Goal: Information Seeking & Learning: Learn about a topic

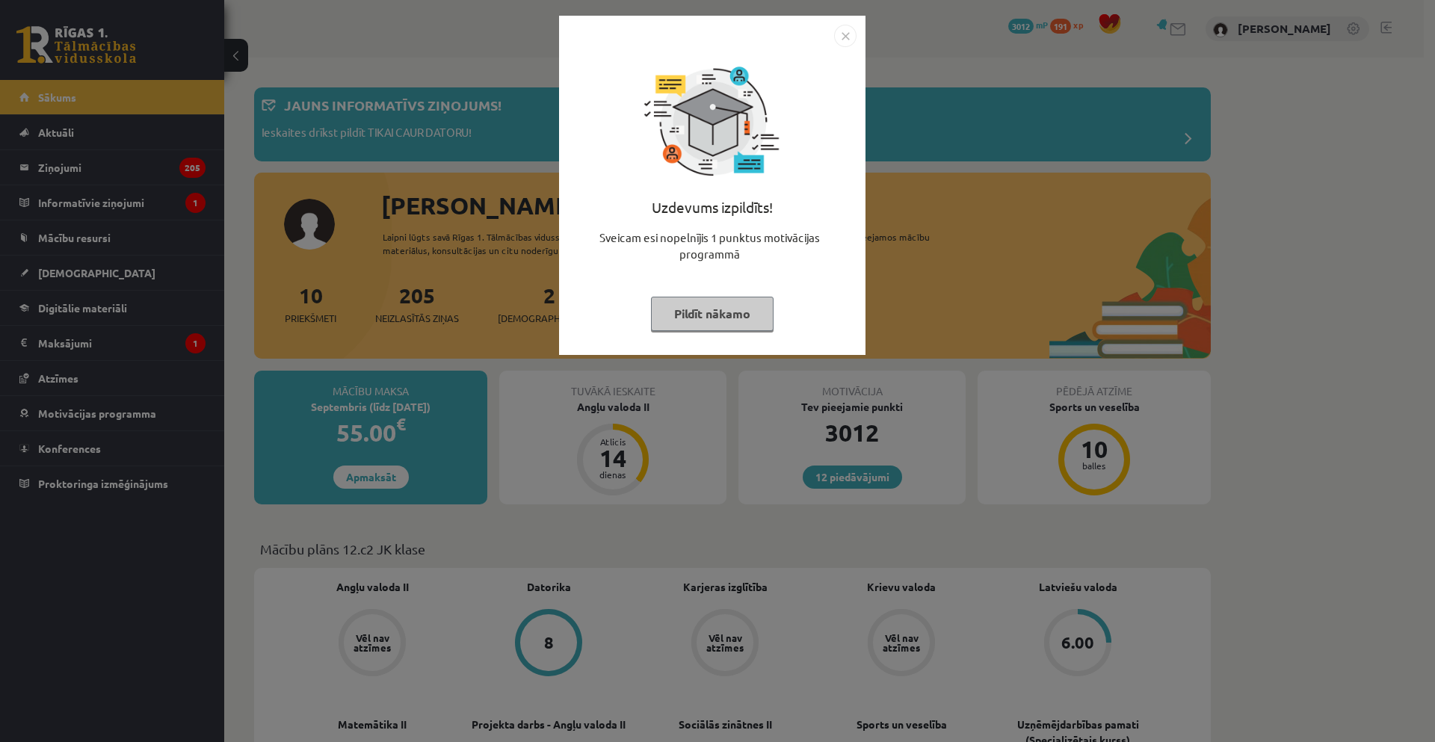
click at [847, 35] on img "Close" at bounding box center [845, 36] width 22 height 22
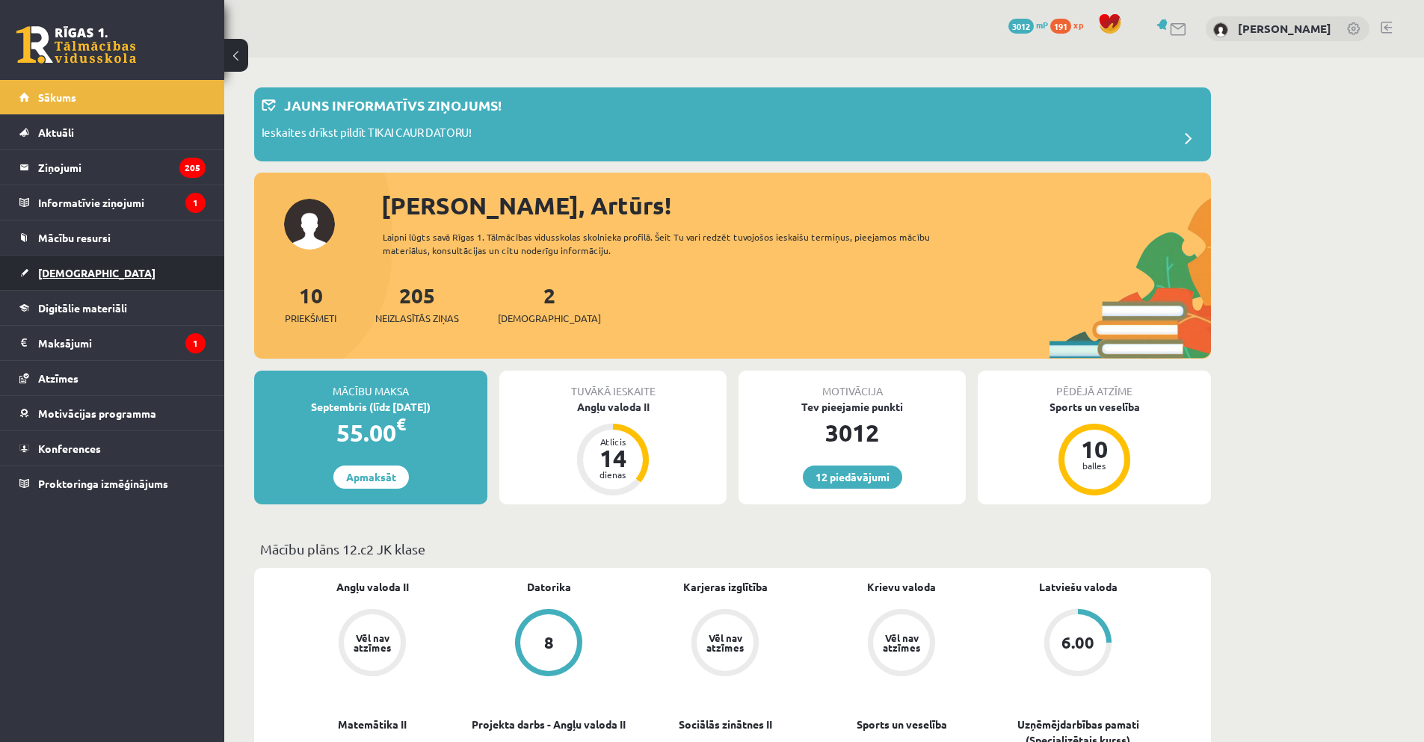
click at [50, 280] on link "[DEMOGRAPHIC_DATA]" at bounding box center [112, 273] width 186 height 34
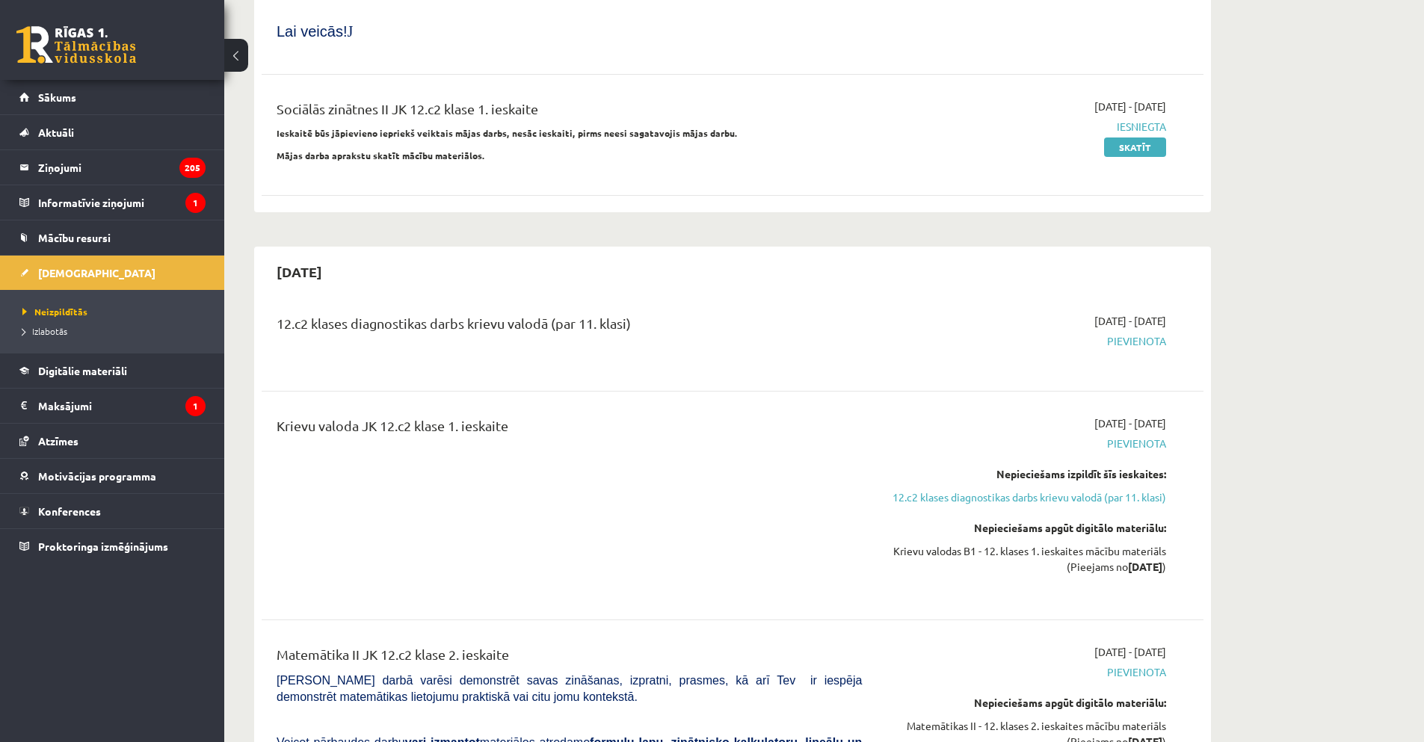
scroll to position [972, 0]
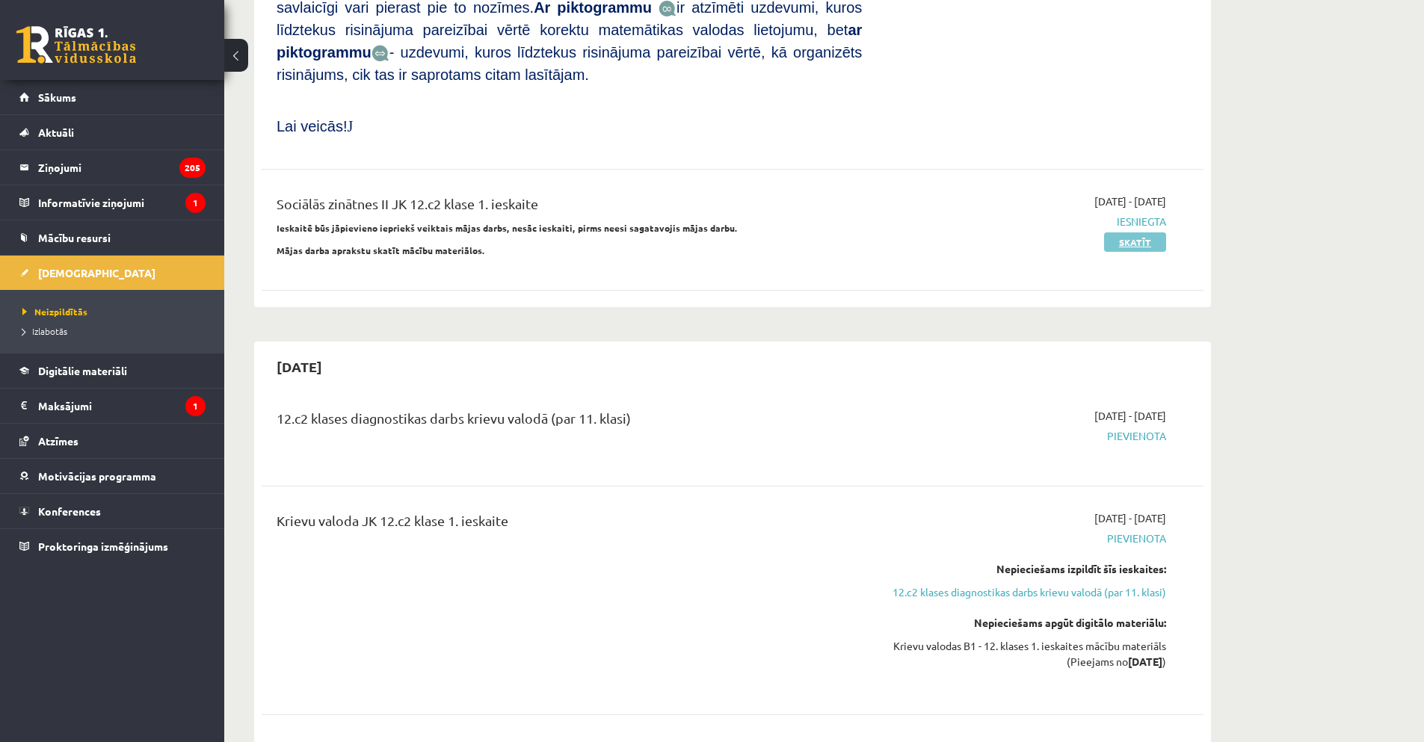
click at [1135, 232] on link "Skatīt" at bounding box center [1135, 241] width 62 height 19
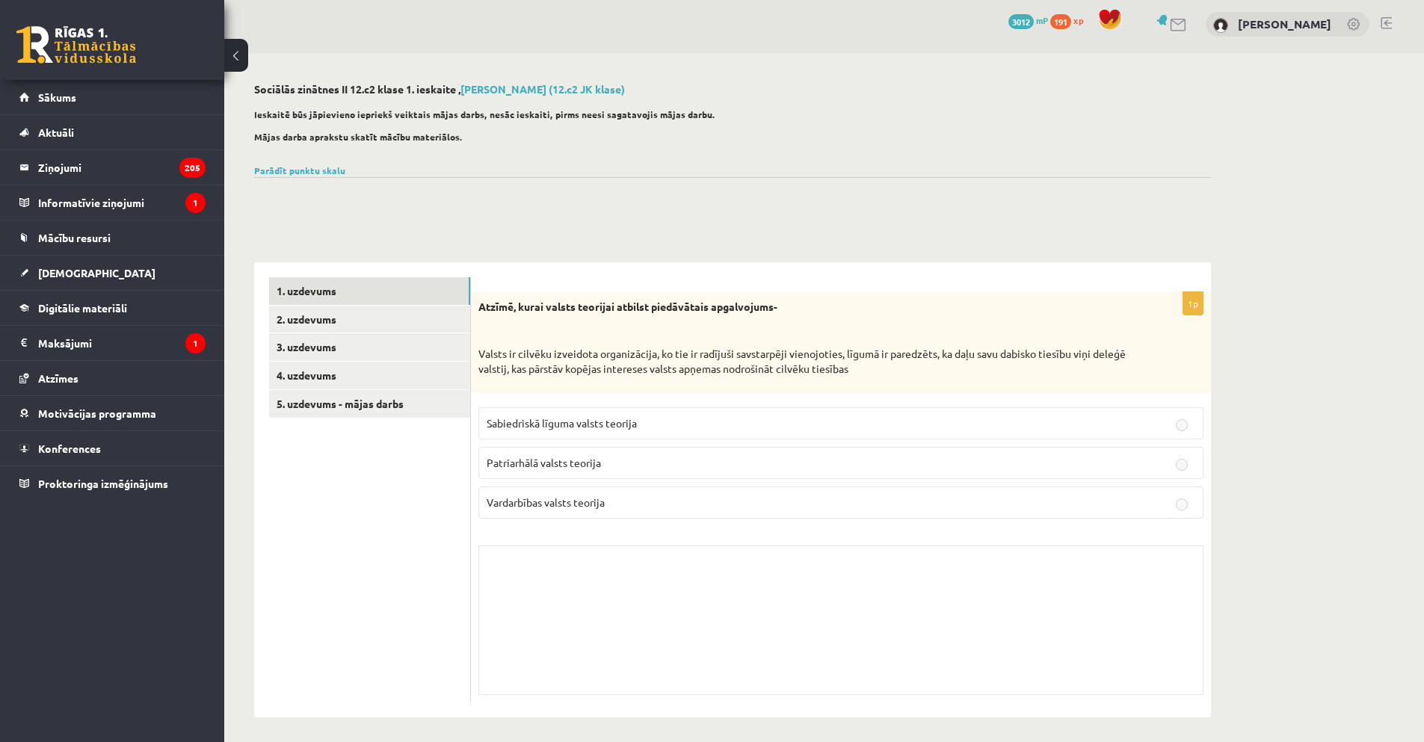
scroll to position [10, 0]
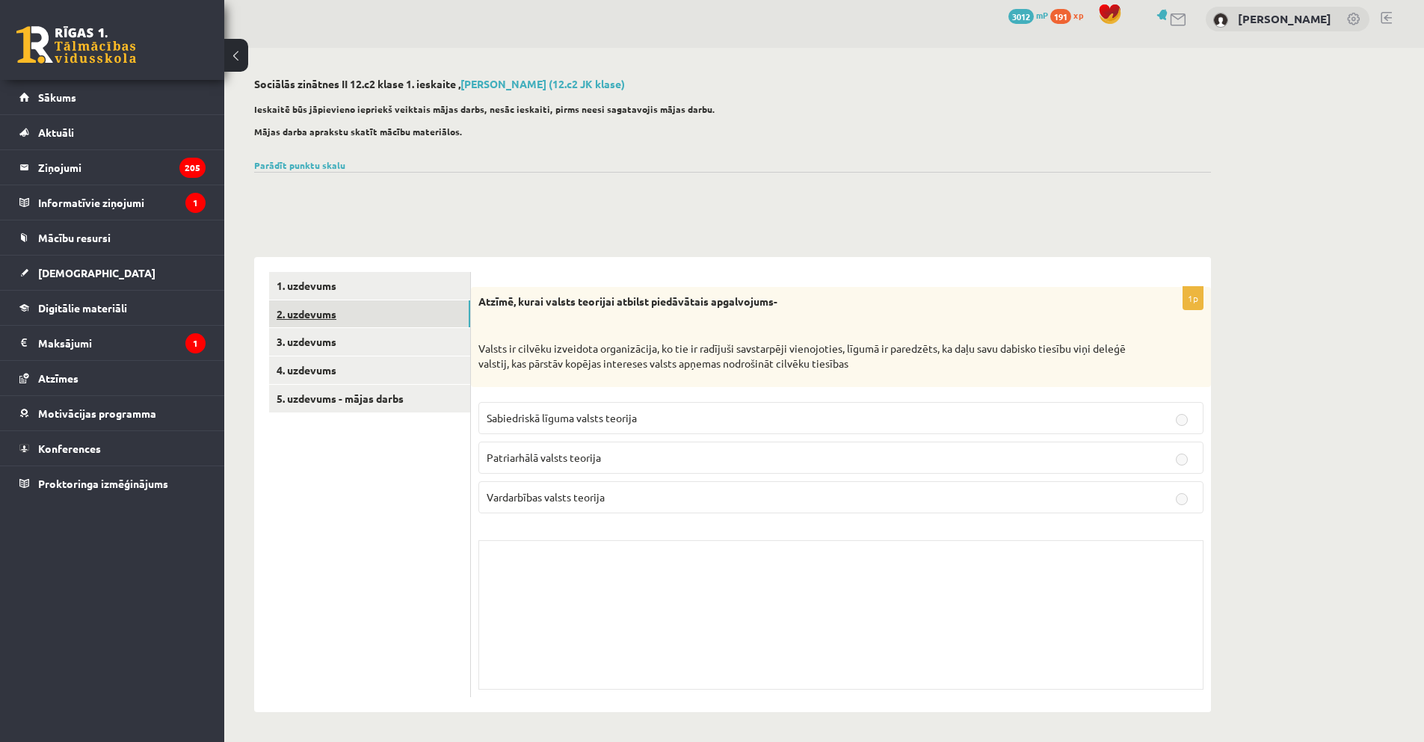
click at [305, 315] on link "2. uzdevums" at bounding box center [369, 315] width 201 height 28
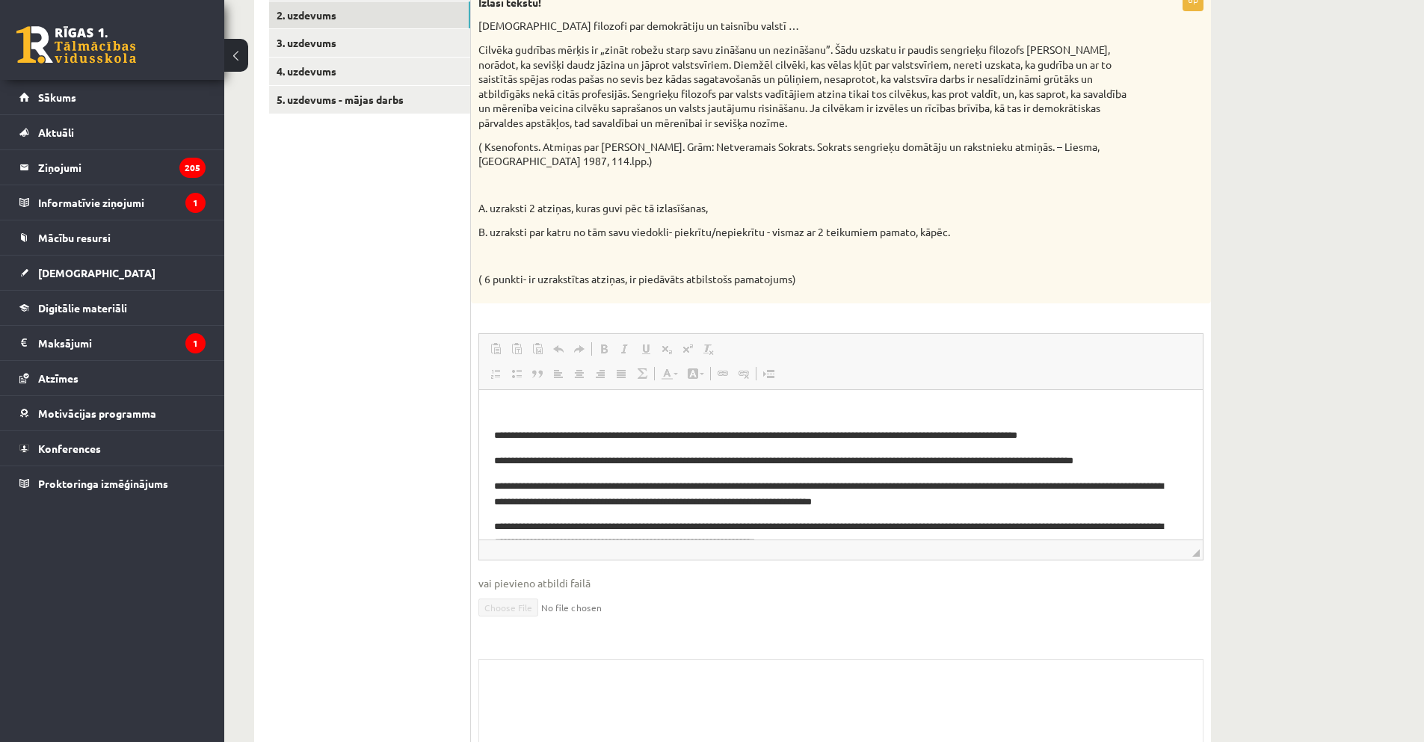
scroll to position [0, 0]
drag, startPoint x: 1103, startPoint y: 446, endPoint x: 1147, endPoint y: 456, distance: 45.2
click at [1140, 451] on body "**********" at bounding box center [841, 477] width 694 height 147
click at [1044, 408] on h3 "Bagātinātā teksta redaktors, wiswyg-editor-user-answer-47024816143020" at bounding box center [841, 410] width 694 height 13
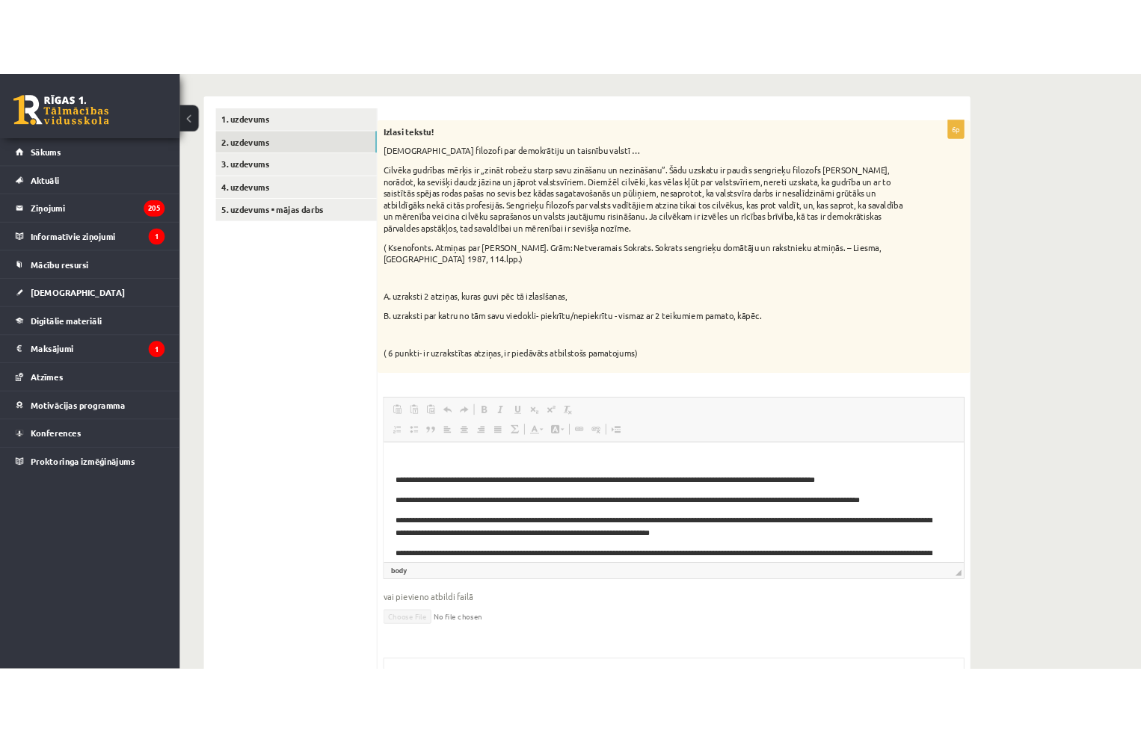
scroll to position [234, 0]
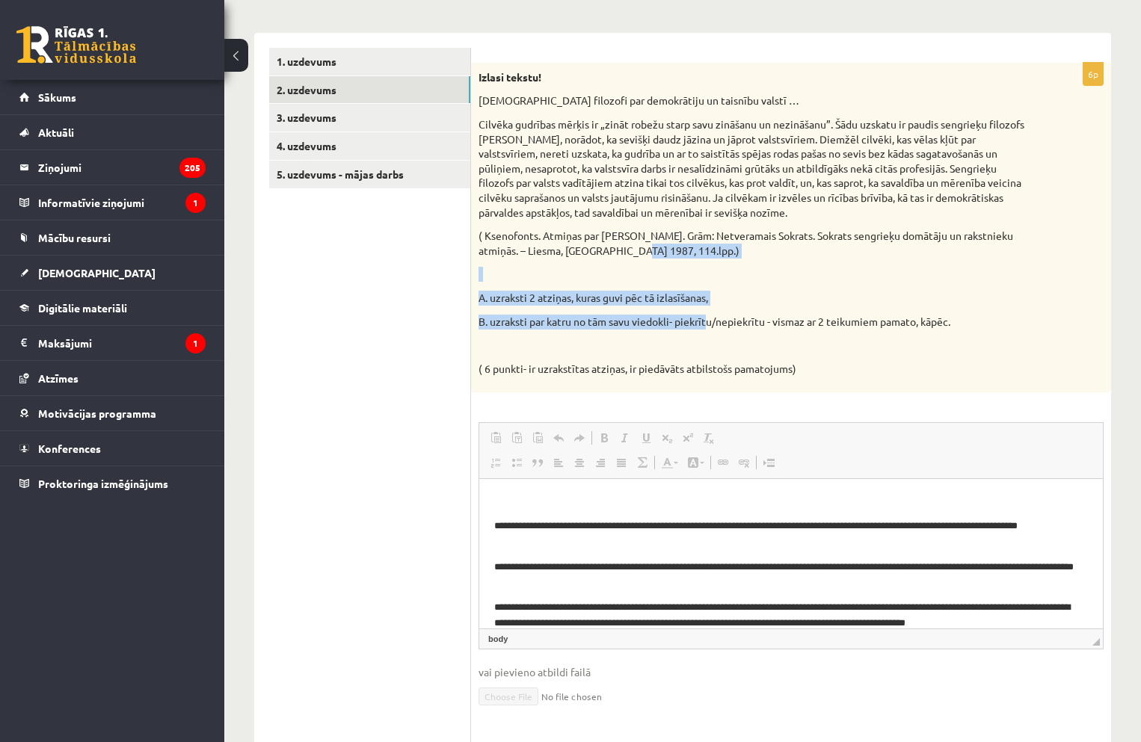
drag, startPoint x: 683, startPoint y: 266, endPoint x: 715, endPoint y: 310, distance: 54.1
drag, startPoint x: 715, startPoint y: 310, endPoint x: 675, endPoint y: 258, distance: 65.6
click at [677, 258] on p "( Ksenofonts. Atmiņas par Sokratu. Grām: Netveramais Sokrats. Sokrats sengrieķu…" at bounding box center [753, 243] width 550 height 29
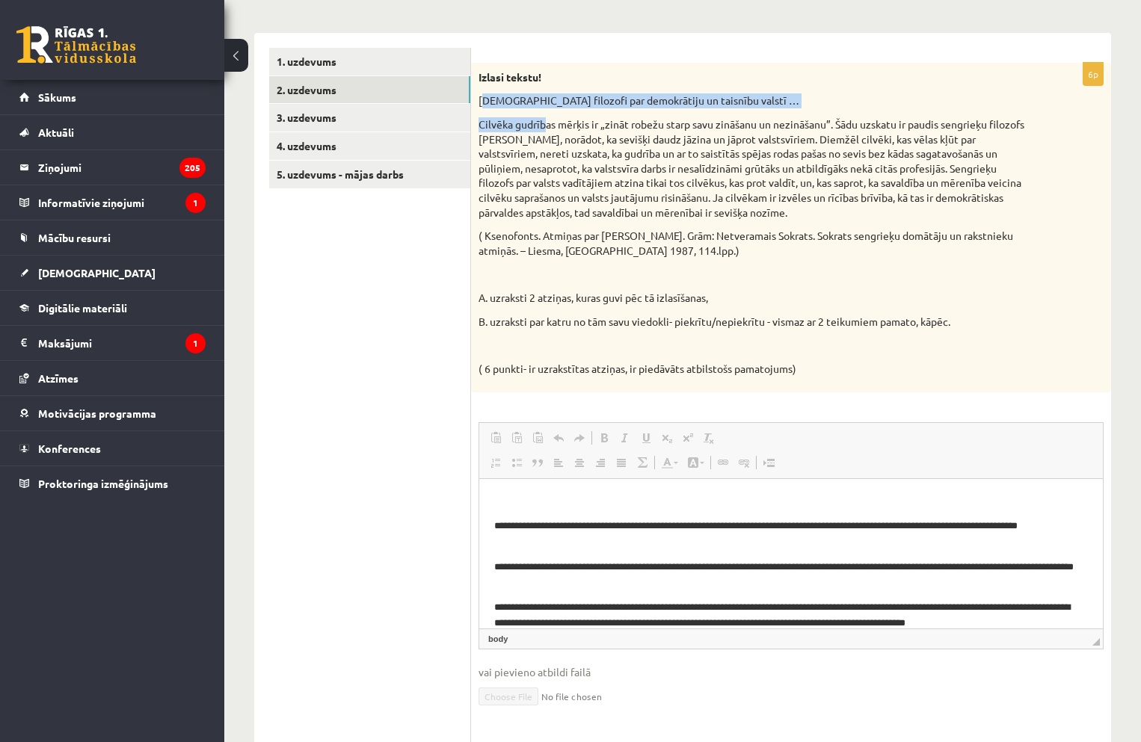
drag, startPoint x: 481, startPoint y: 99, endPoint x: 543, endPoint y: 114, distance: 63.1
click at [546, 117] on div "Izlasi tekstu! Sengrieķu filozofi par demokrātiju un taisnību valstī … Cilvēka …" at bounding box center [791, 228] width 640 height 330
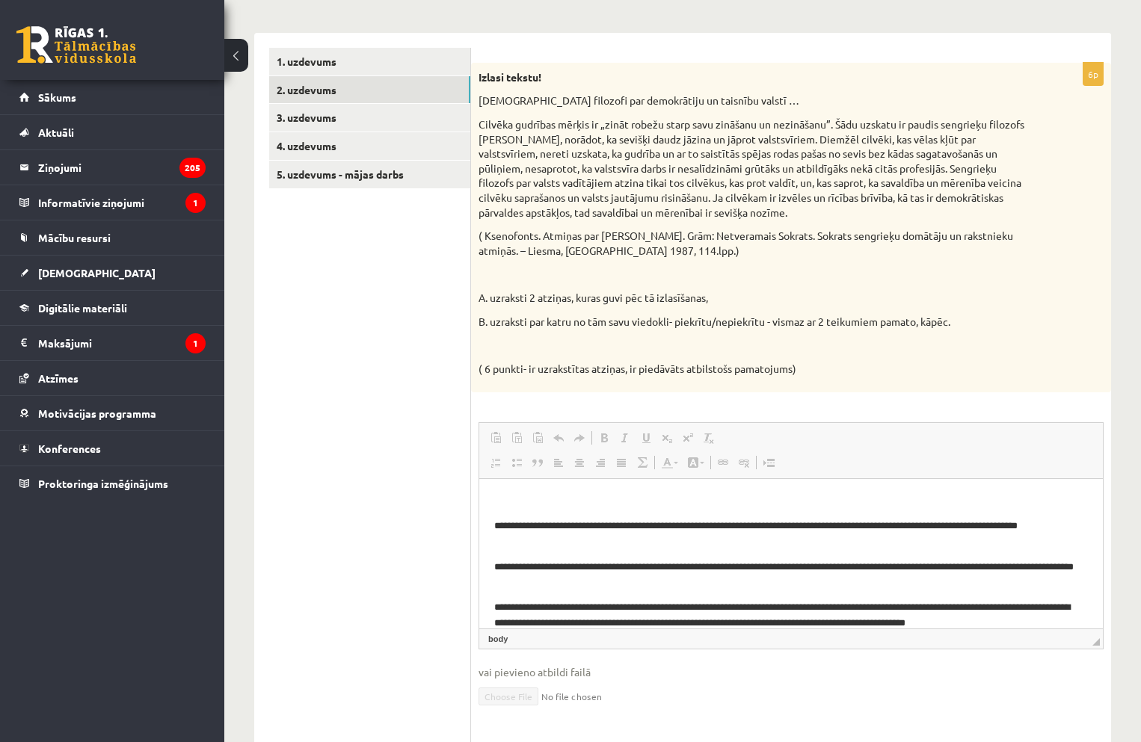
click at [553, 77] on p "Izlasi tekstu!" at bounding box center [753, 77] width 550 height 15
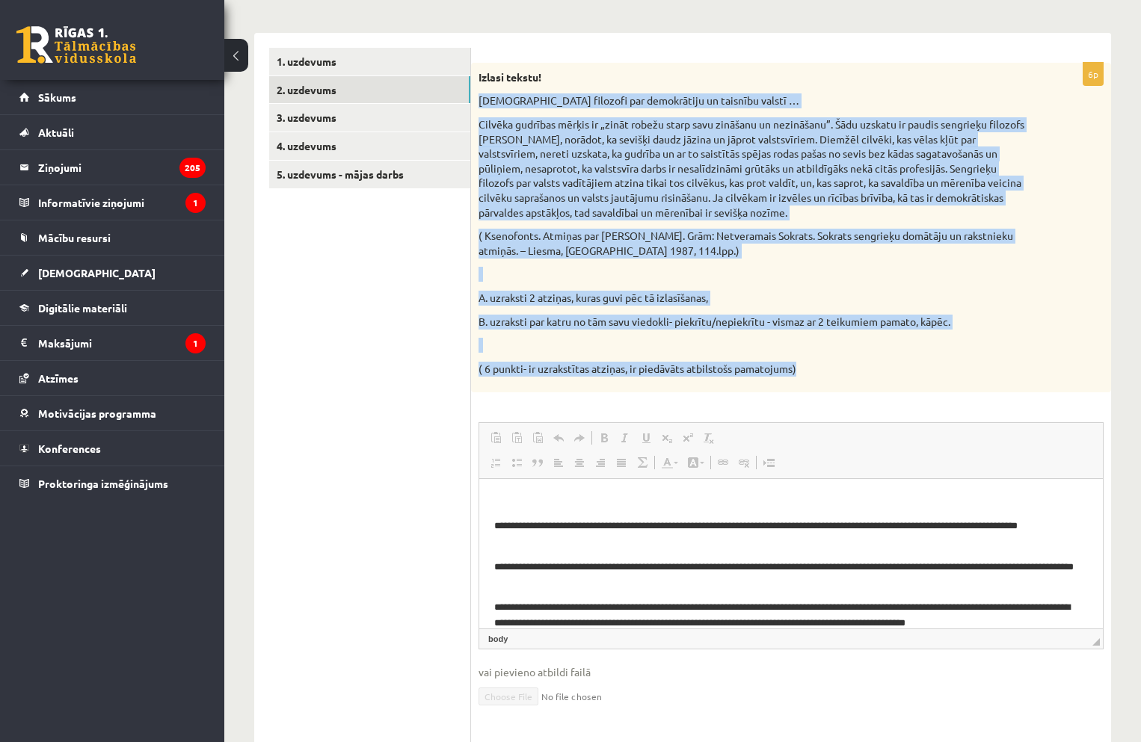
drag, startPoint x: 481, startPoint y: 99, endPoint x: 792, endPoint y: 371, distance: 412.7
click at [798, 374] on div "Izlasi tekstu! Sengrieķu filozofi par demokrātiju un taisnību valstī … Cilvēka …" at bounding box center [791, 228] width 640 height 330
copy div "Sengrieķu filozofi par demokrātiju un taisnību valstī … Cilvēka gudrības mērķis…"
click at [292, 116] on link "3. uzdevums" at bounding box center [369, 118] width 201 height 28
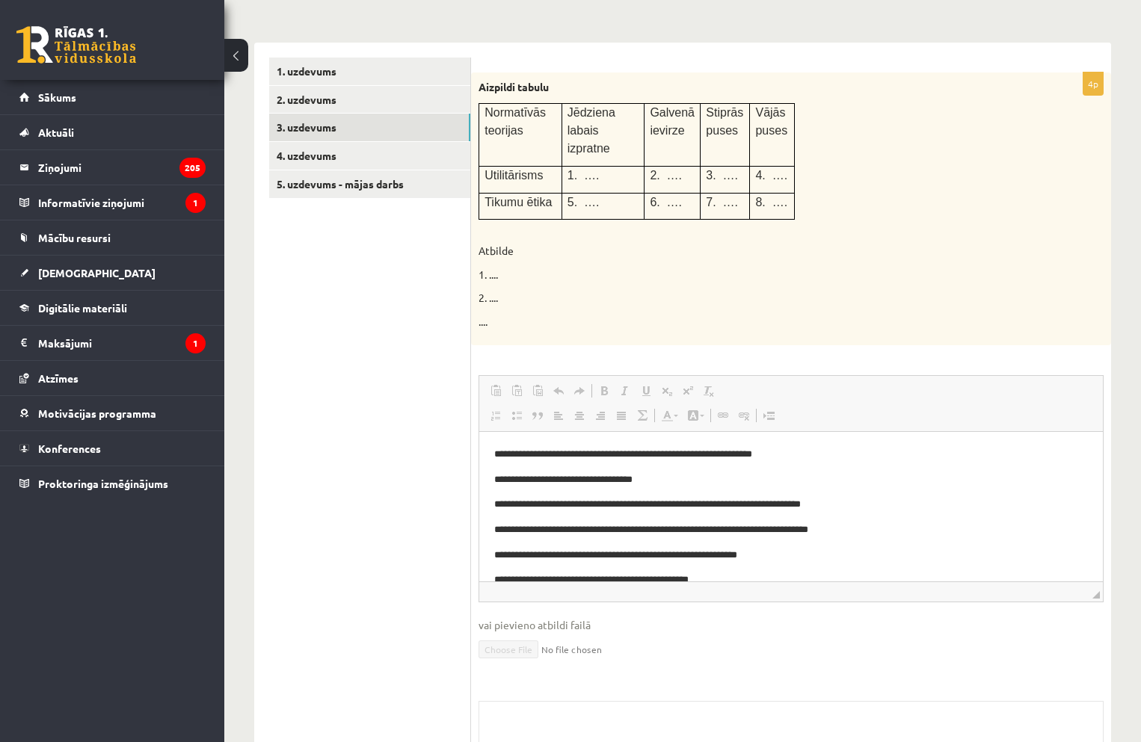
scroll to position [219, 0]
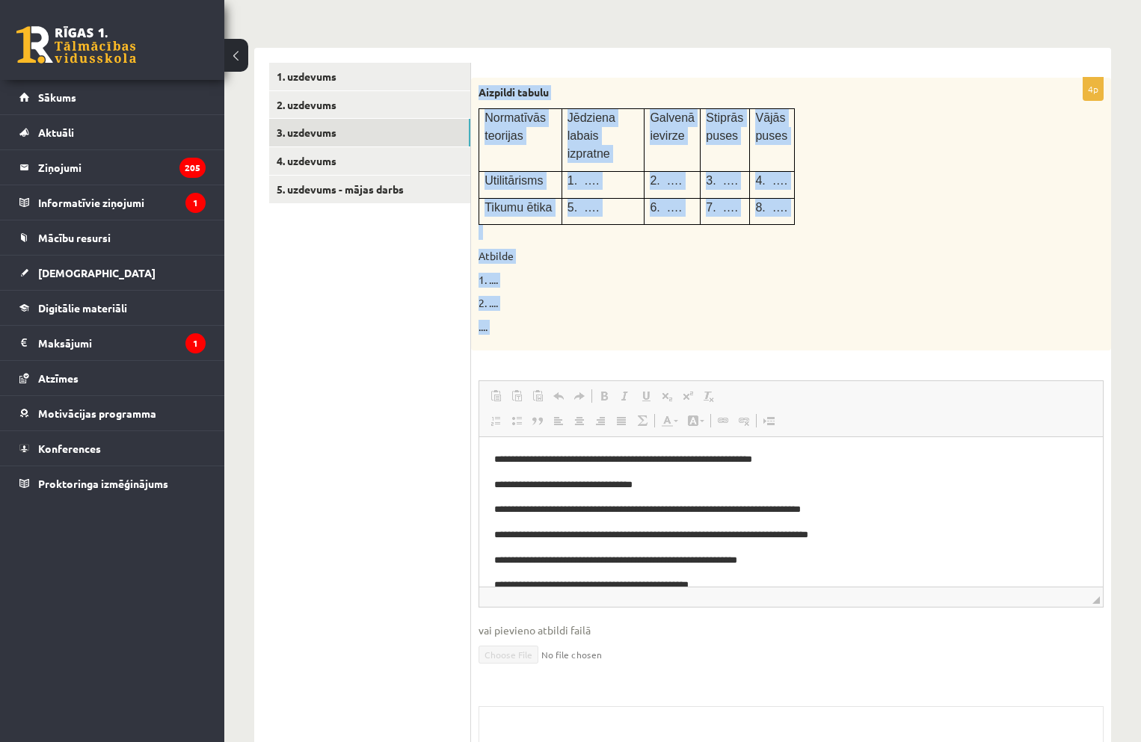
drag, startPoint x: 480, startPoint y: 92, endPoint x: 665, endPoint y: 339, distance: 308.7
click at [669, 342] on div "4p Aizpildi tabulu Normatīvās teorijas Jēdziena labais izpratne Galvenā ievirze…" at bounding box center [791, 471] width 640 height 786
copy div "**********"
click at [292, 155] on link "4. uzdevums" at bounding box center [369, 161] width 201 height 28
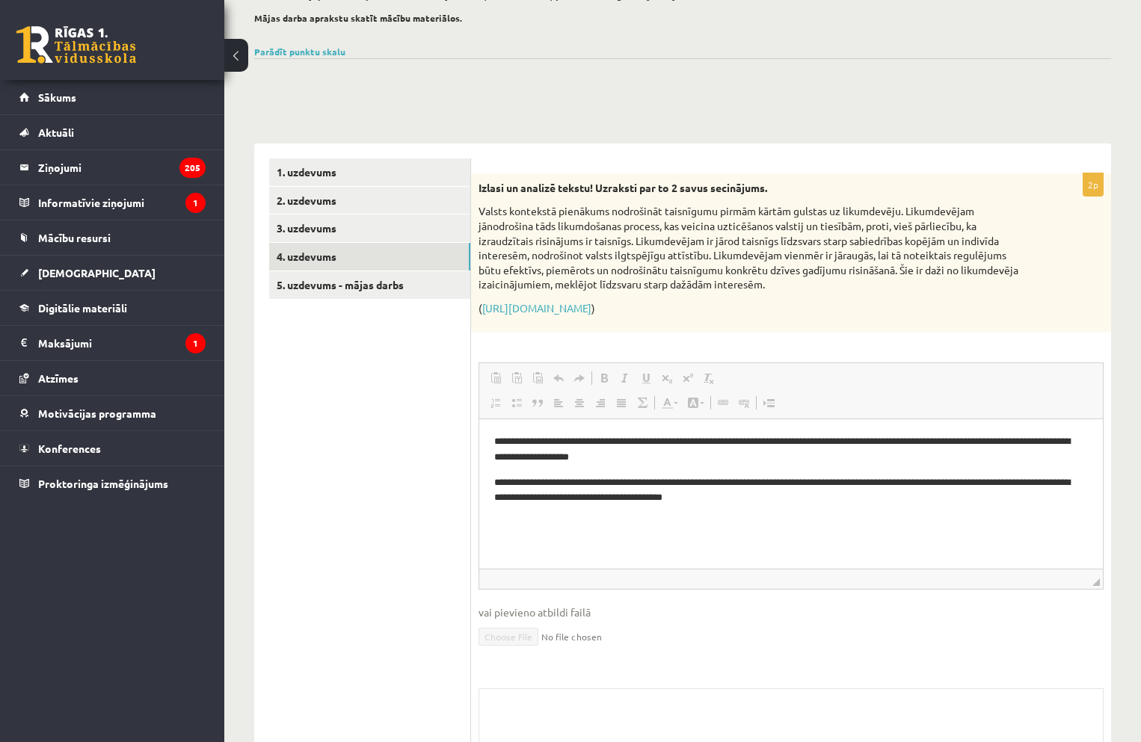
scroll to position [0, 0]
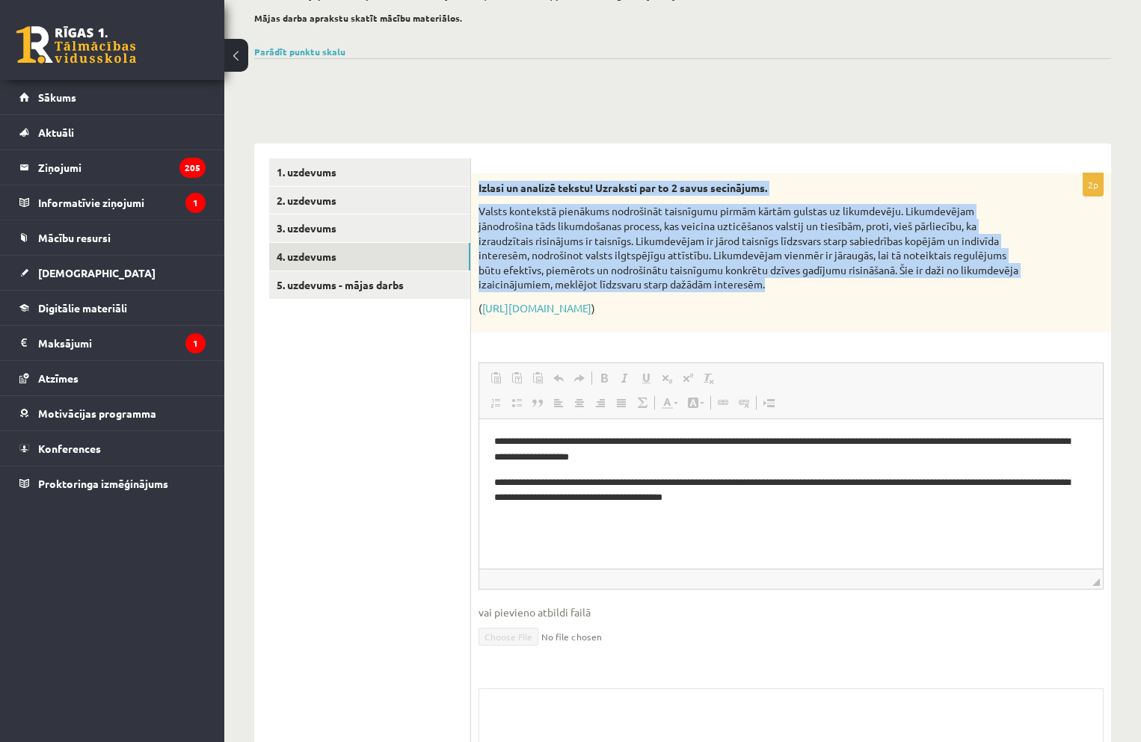
drag, startPoint x: 479, startPoint y: 187, endPoint x: 773, endPoint y: 284, distance: 309.4
click at [773, 284] on div "Izlasi un analizē tekstu! Uzraksti par to 2 savus secinājums. Valsts kontekstā …" at bounding box center [791, 252] width 640 height 159
copy div "Izlasi un analizē tekstu! Uzraksti par to 2 savus secinājums. Valsts kontekstā …"
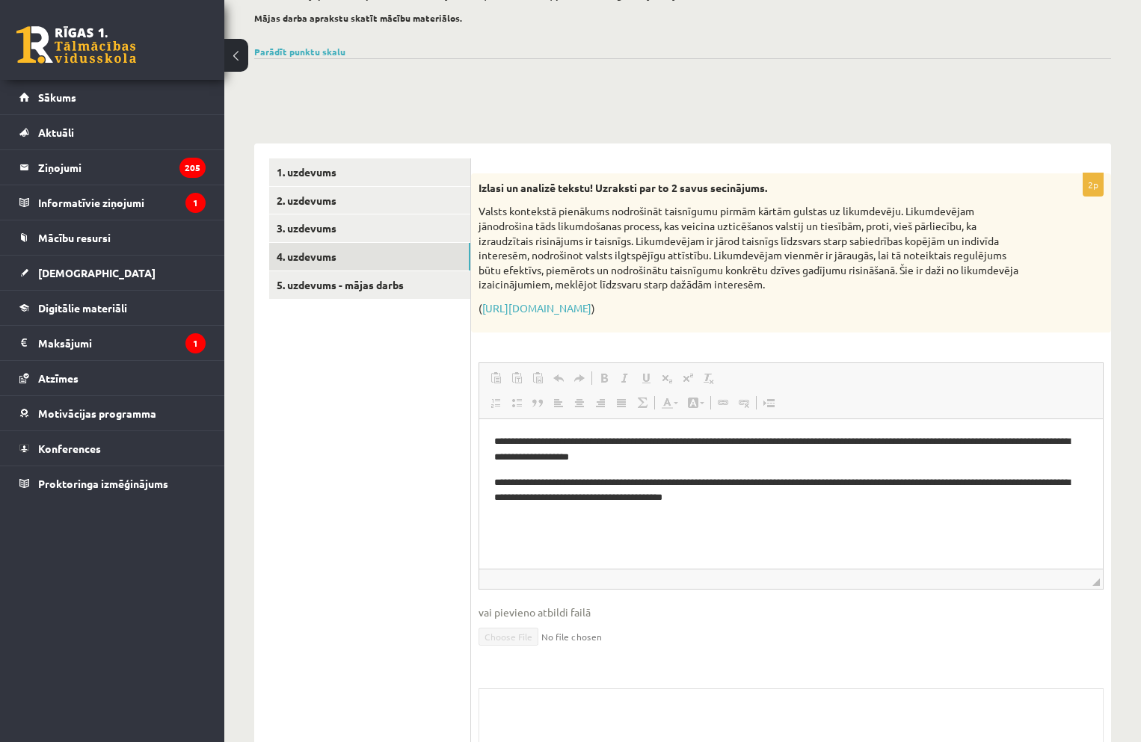
click at [464, 478] on ul "1. uzdevums 2. uzdevums 3. uzdevums 4. uzdevums 5. uzdevums - mājas darbs" at bounding box center [370, 501] width 202 height 687
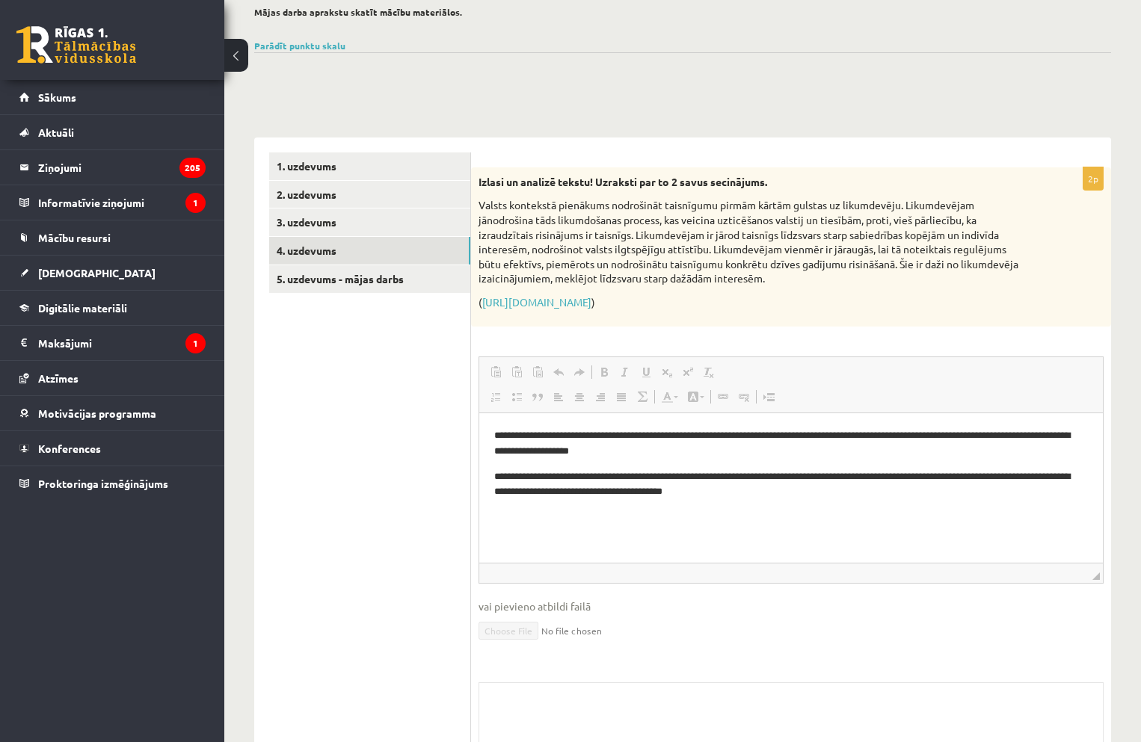
scroll to position [123, 0]
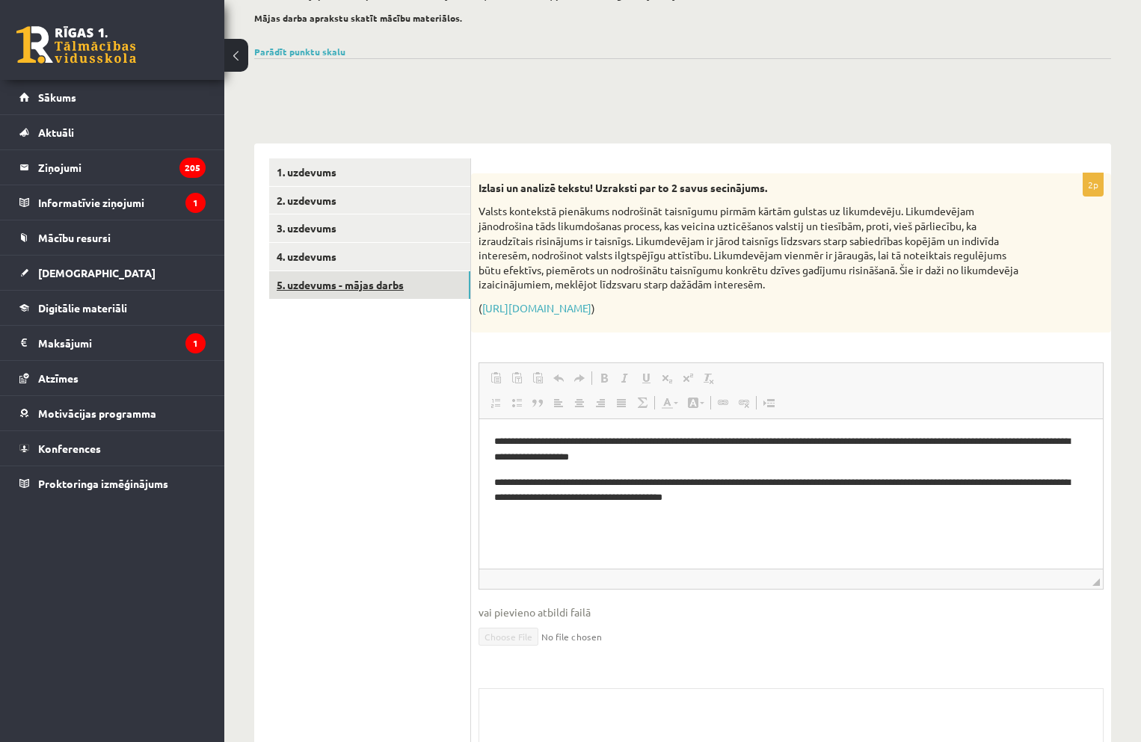
click at [333, 292] on link "5. uzdevums - mājas darbs" at bounding box center [369, 285] width 201 height 28
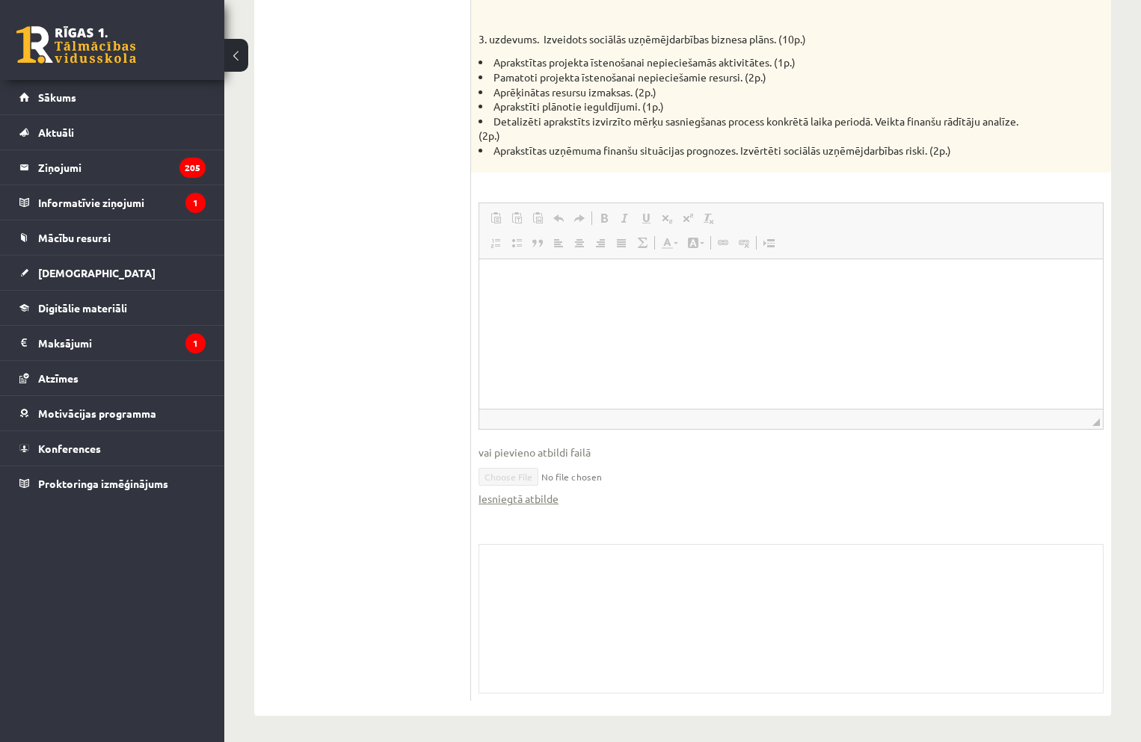
scroll to position [1076, 0]
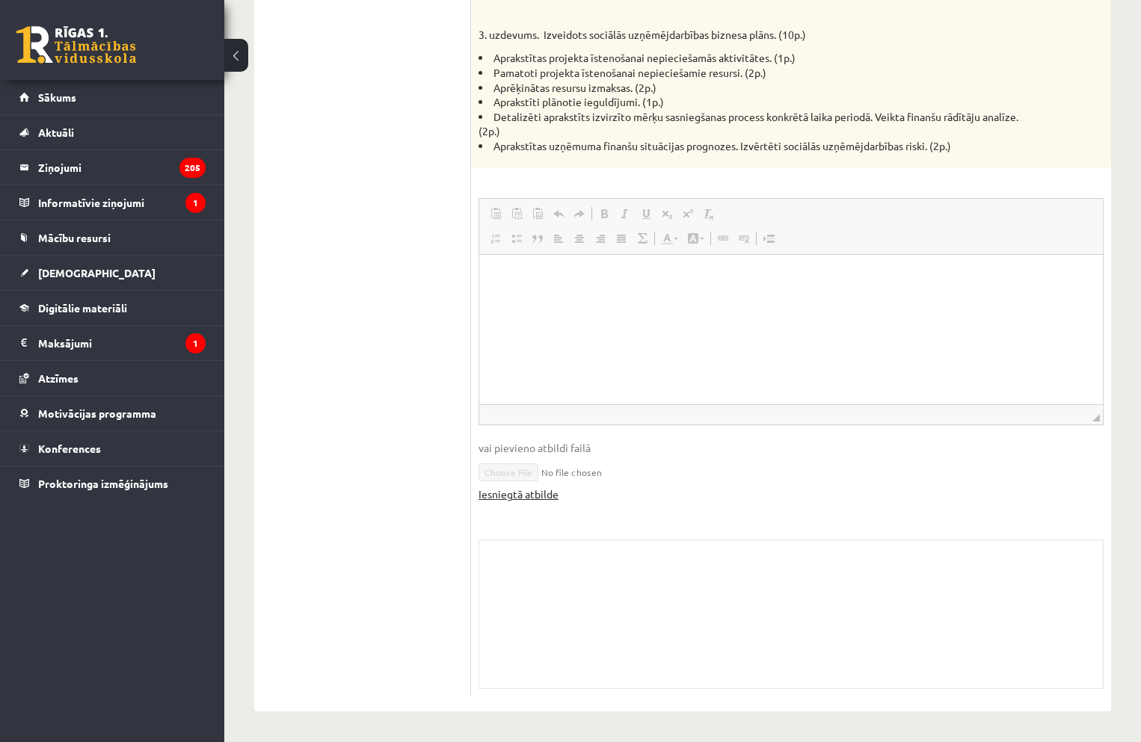
click at [523, 499] on link "Iesniegtā atbilde" at bounding box center [518, 495] width 80 height 16
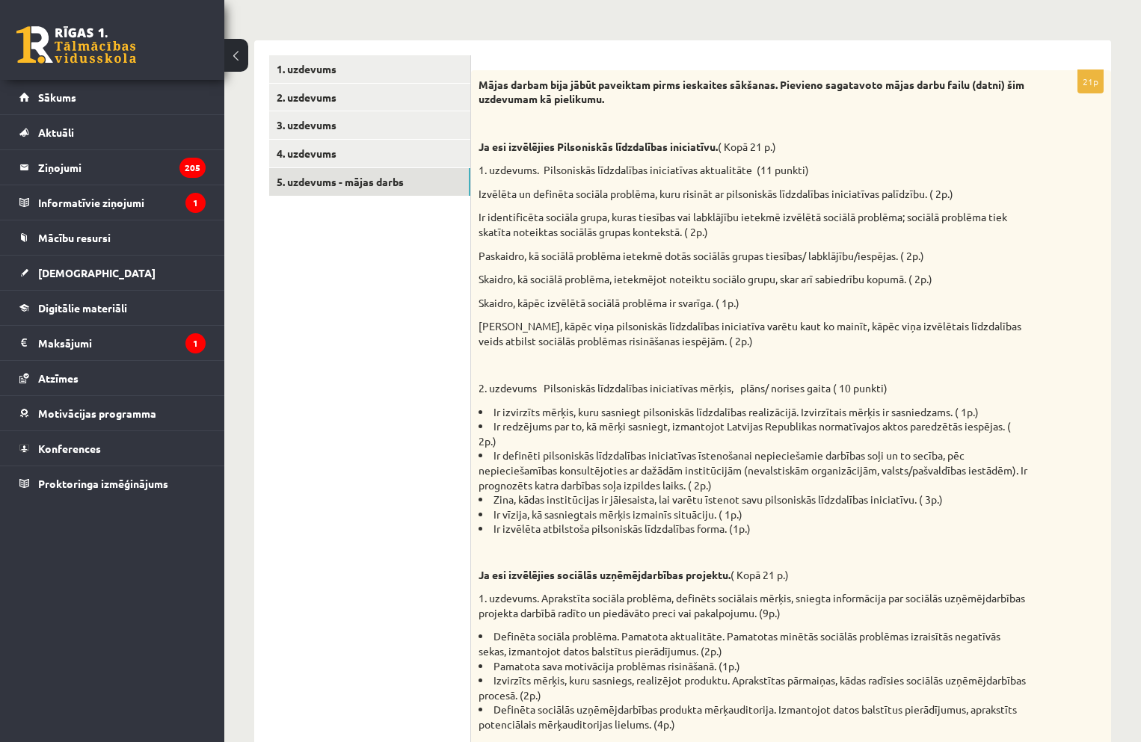
scroll to position [179, 0]
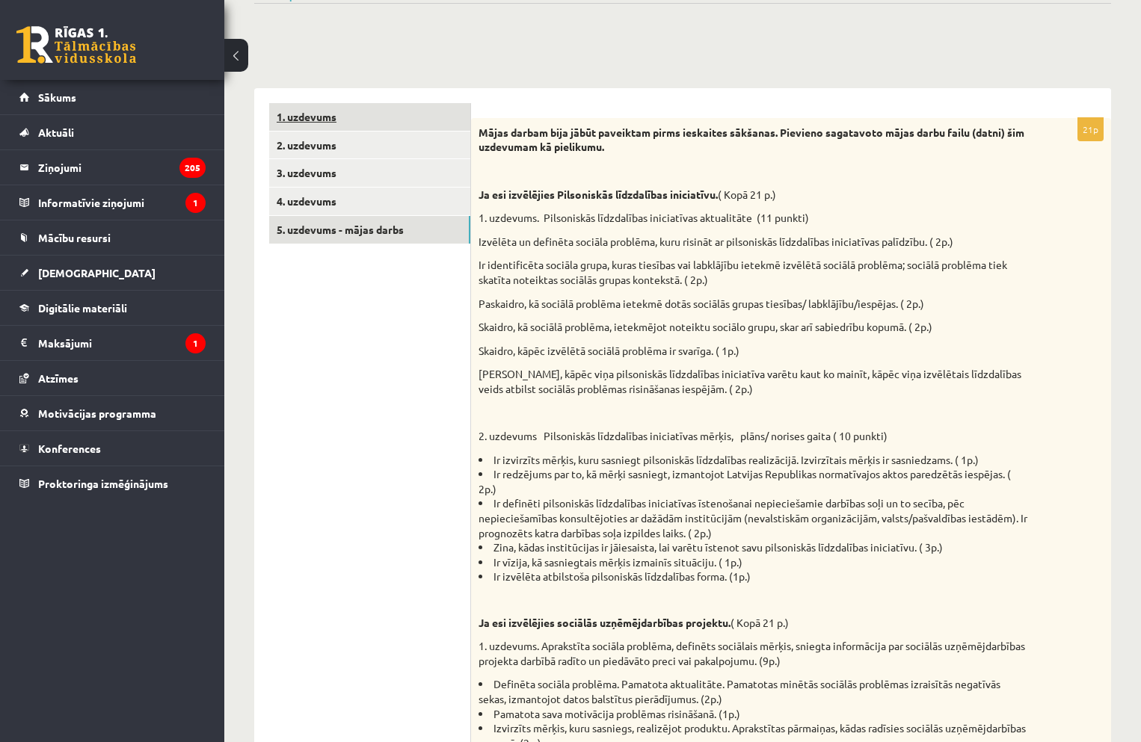
click at [319, 114] on link "1. uzdevums" at bounding box center [369, 117] width 201 height 28
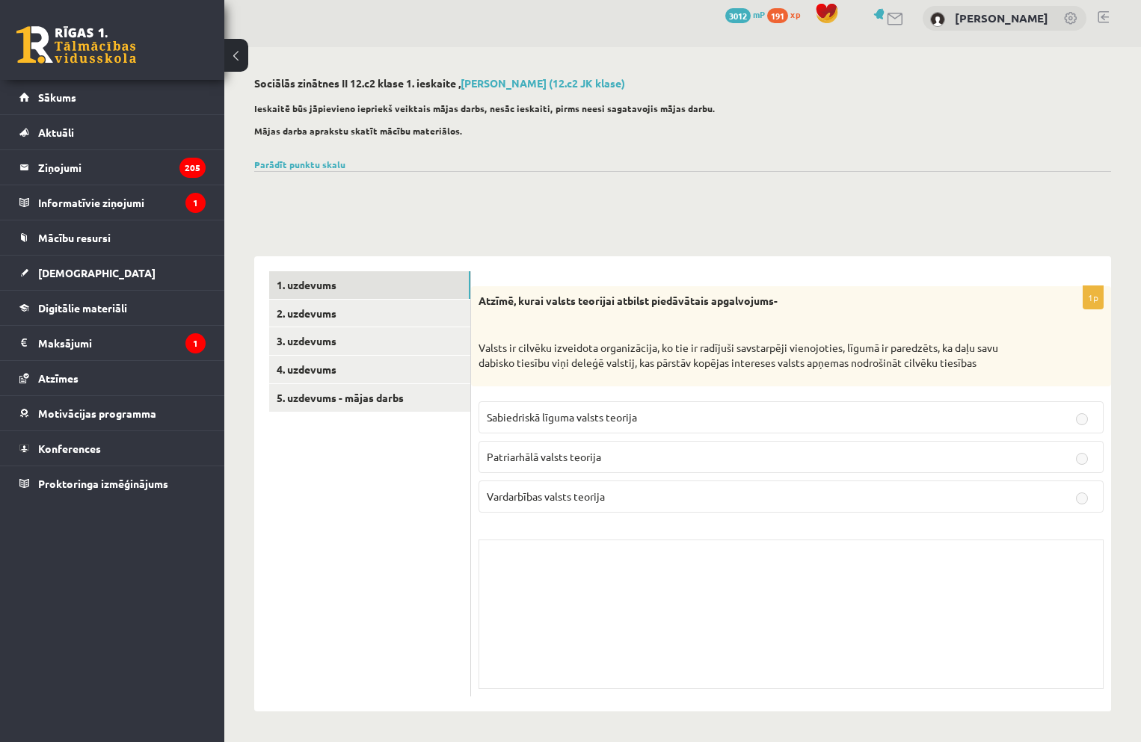
scroll to position [10, 0]
click at [327, 320] on link "2. uzdevums" at bounding box center [369, 314] width 201 height 28
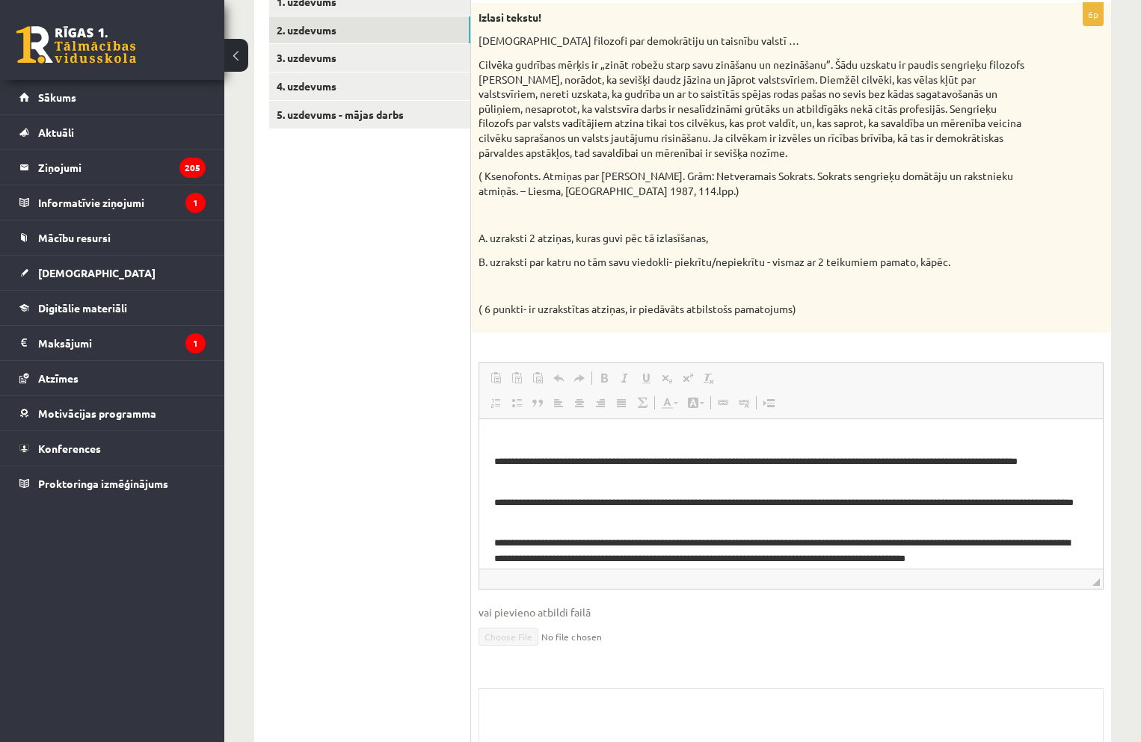
scroll to position [0, 0]
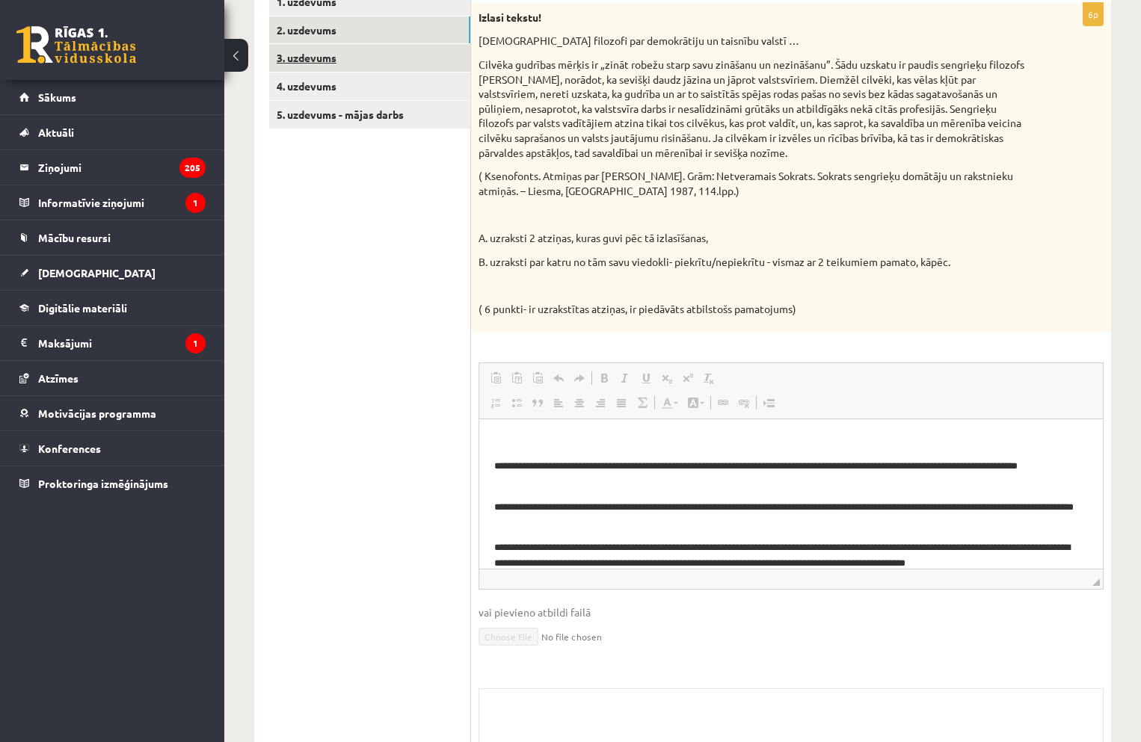
click at [306, 64] on link "3. uzdevums" at bounding box center [369, 58] width 201 height 28
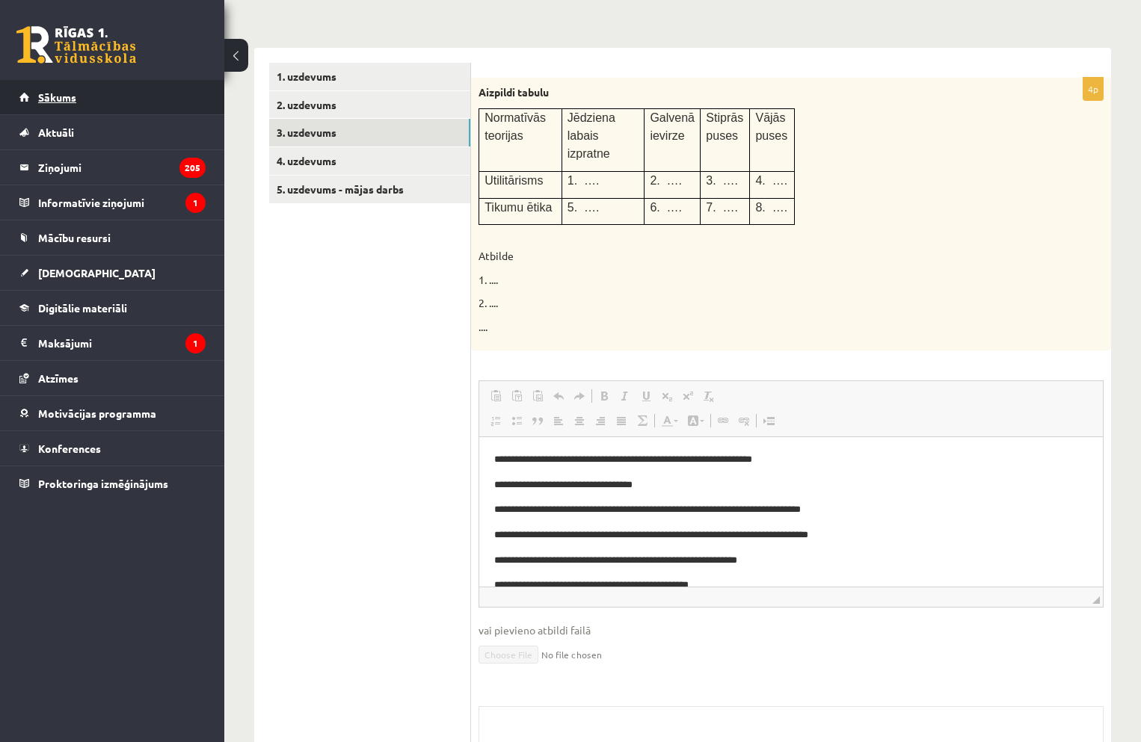
click at [73, 108] on link "Sākums" at bounding box center [112, 97] width 186 height 34
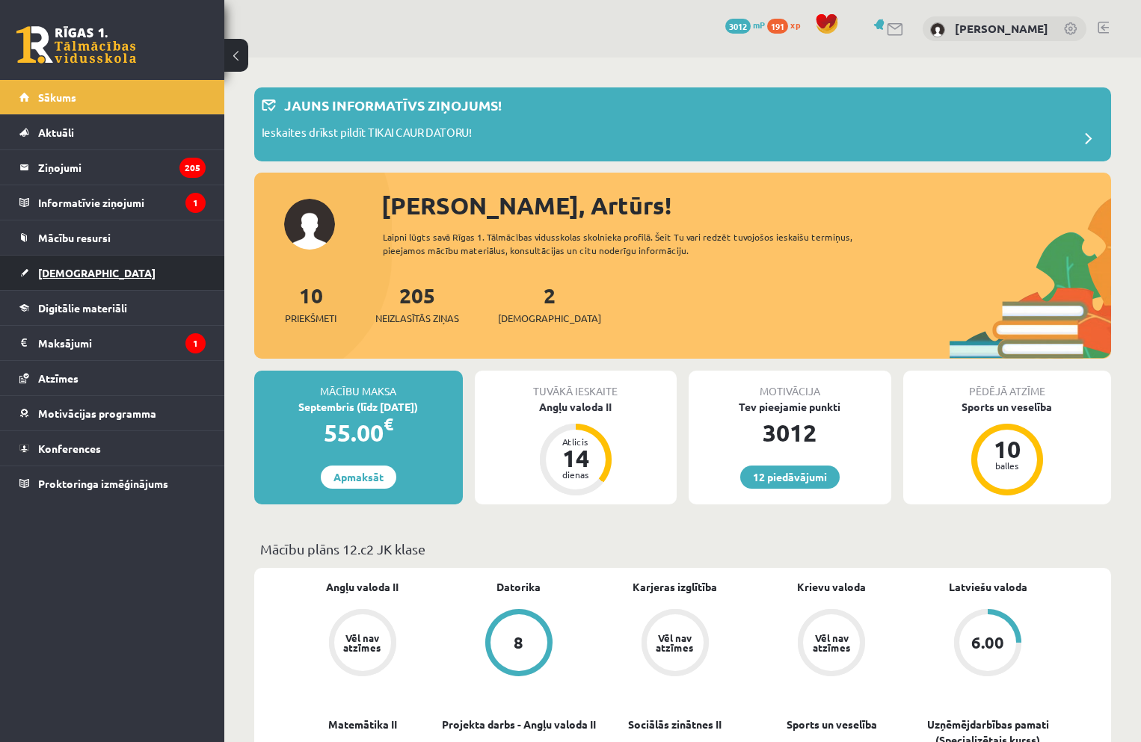
click at [65, 268] on span "[DEMOGRAPHIC_DATA]" at bounding box center [96, 272] width 117 height 13
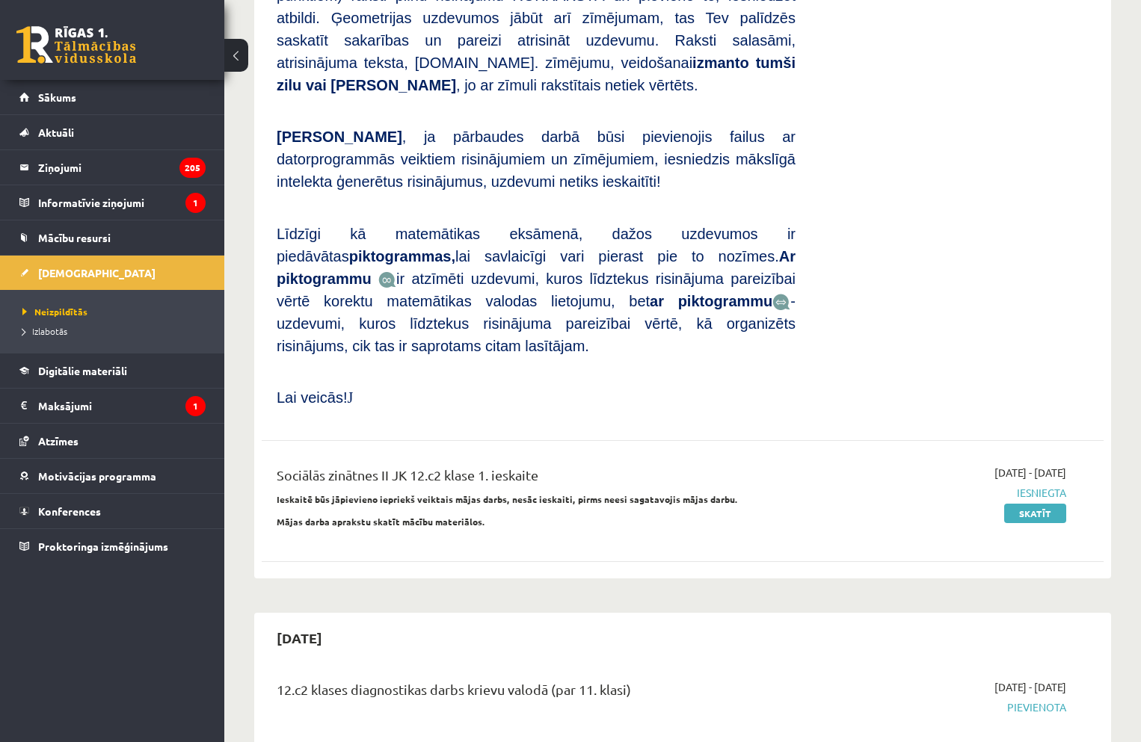
scroll to position [822, 0]
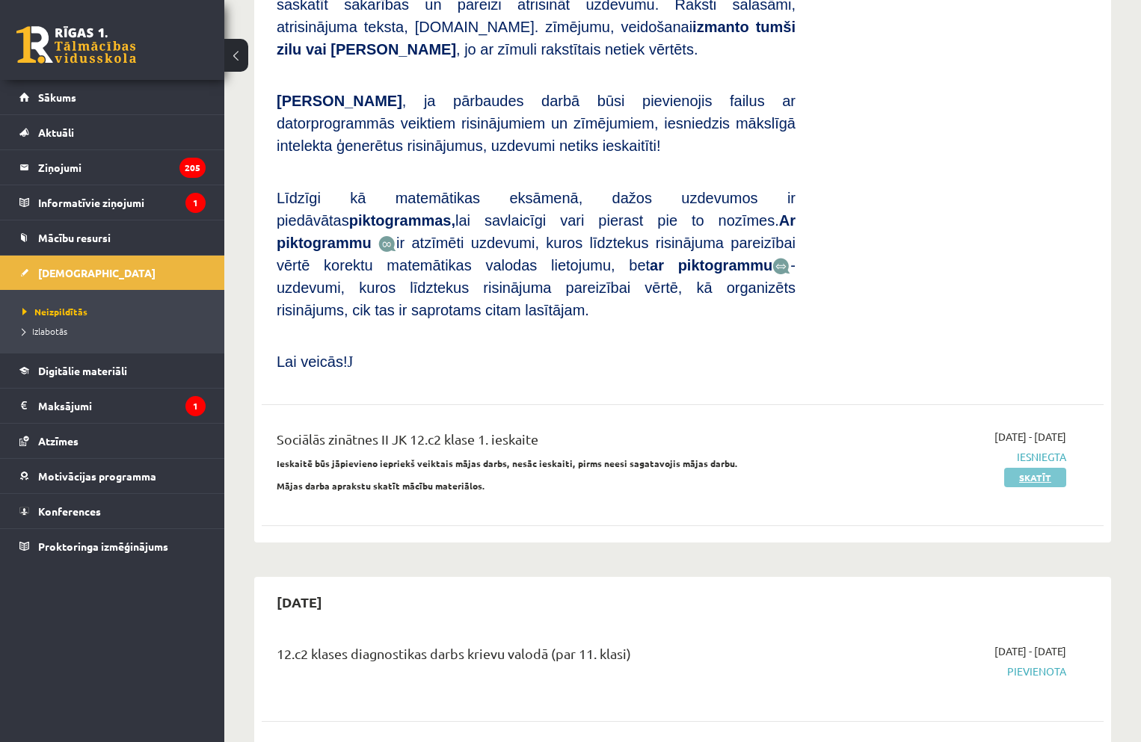
click at [1044, 468] on link "Skatīt" at bounding box center [1035, 477] width 62 height 19
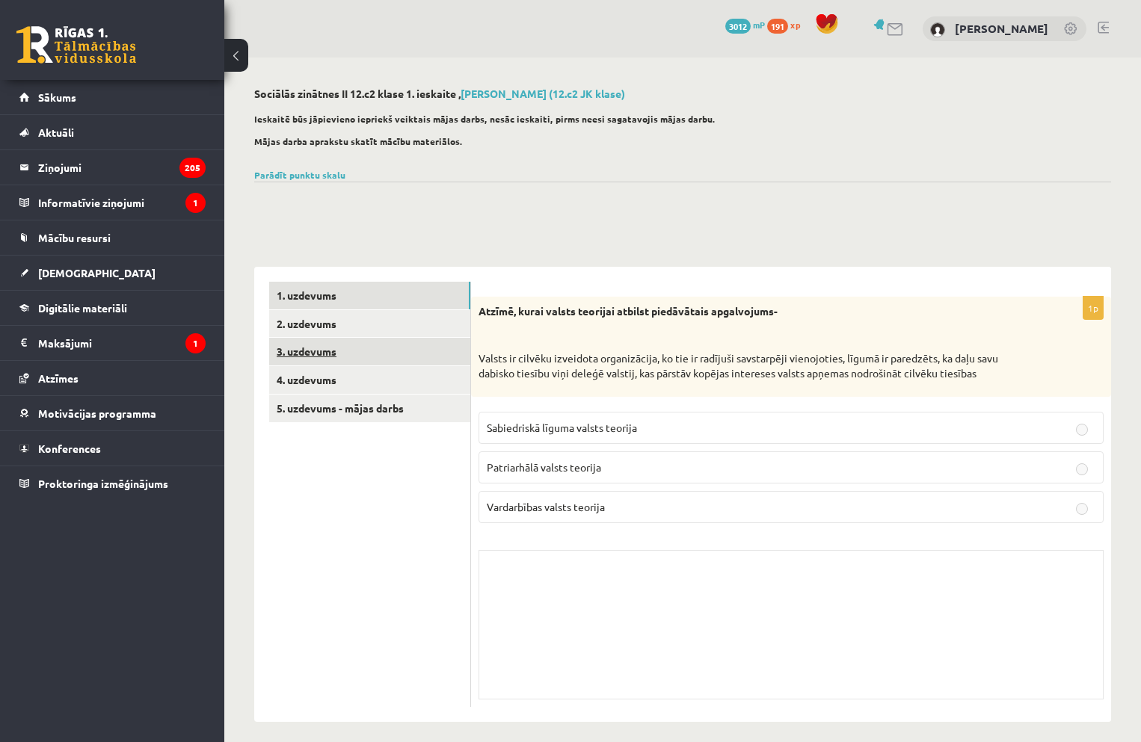
scroll to position [10, 0]
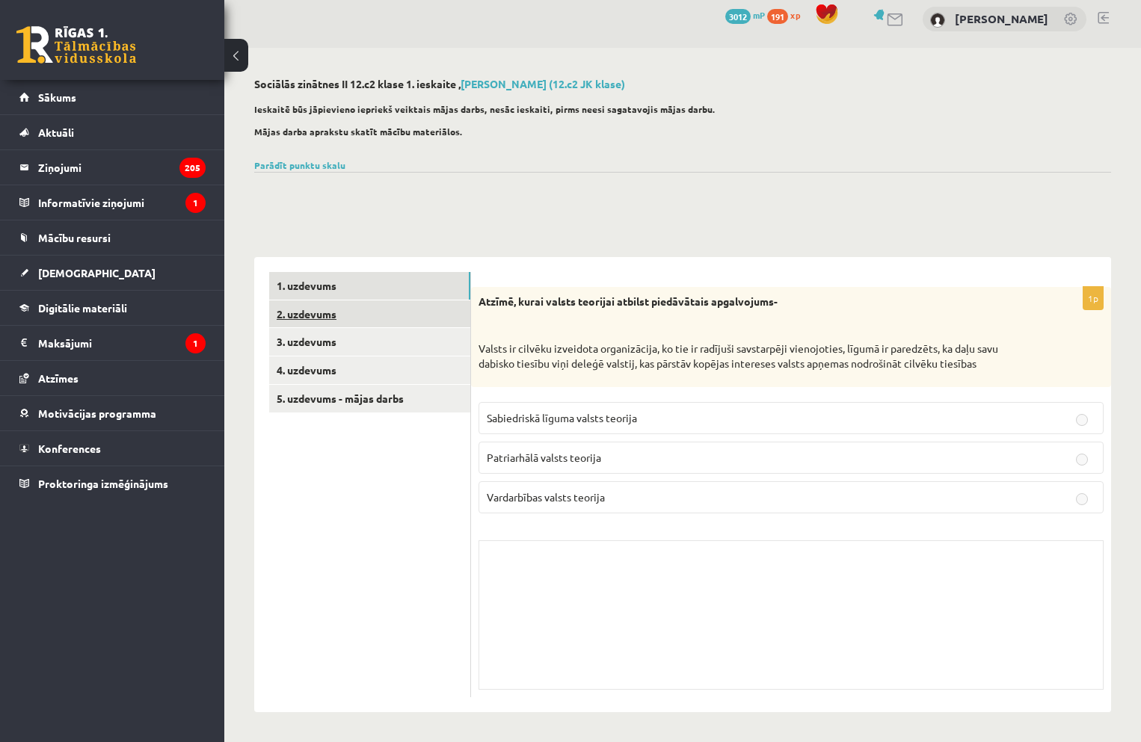
click at [306, 319] on link "2. uzdevums" at bounding box center [369, 315] width 201 height 28
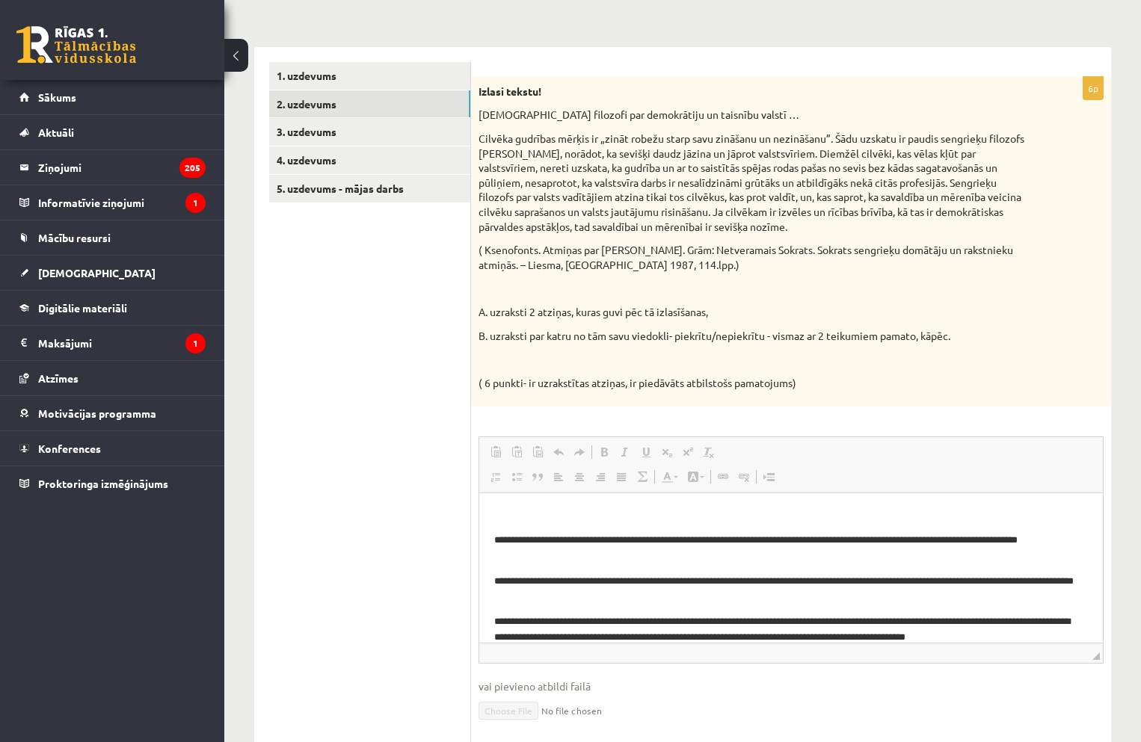
scroll to position [144, 0]
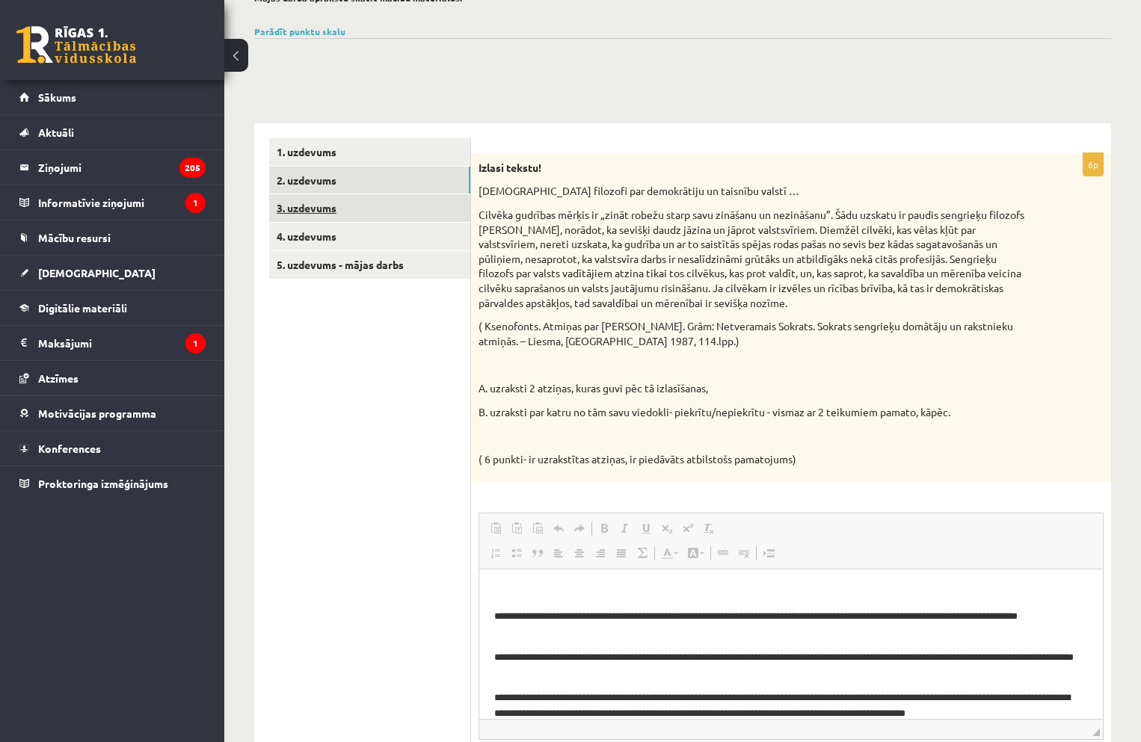
click at [303, 206] on link "3. uzdevums" at bounding box center [369, 208] width 201 height 28
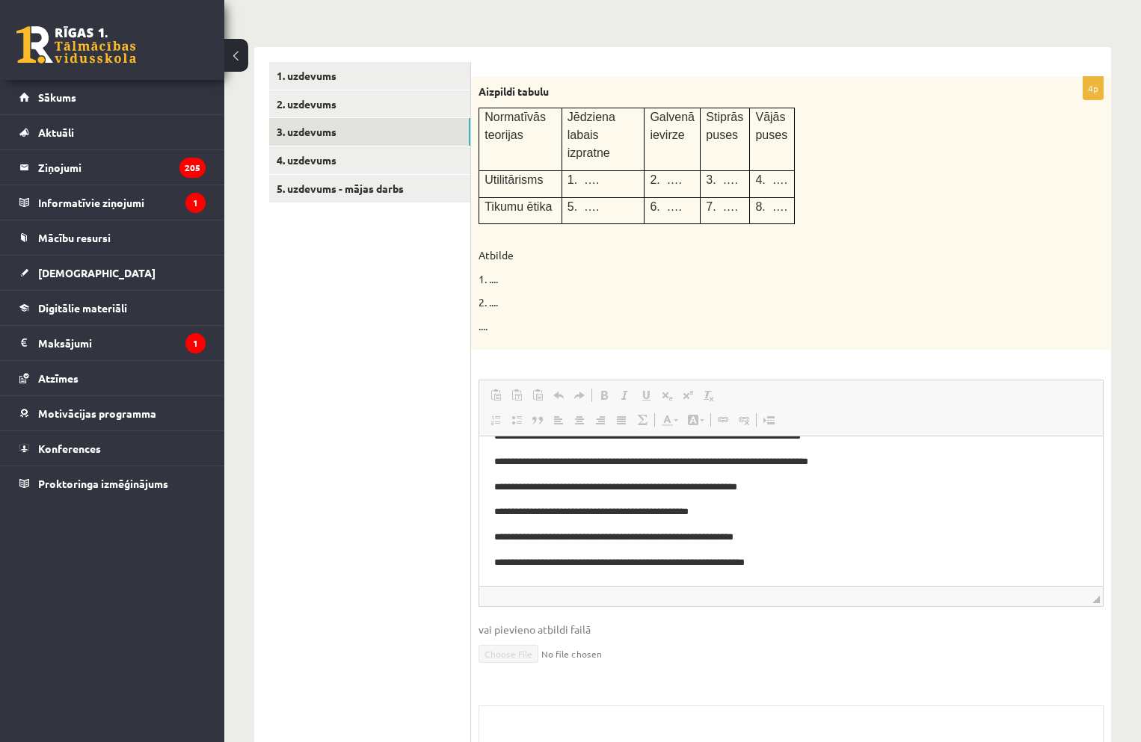
scroll to position [218, 0]
